Goal: Check status

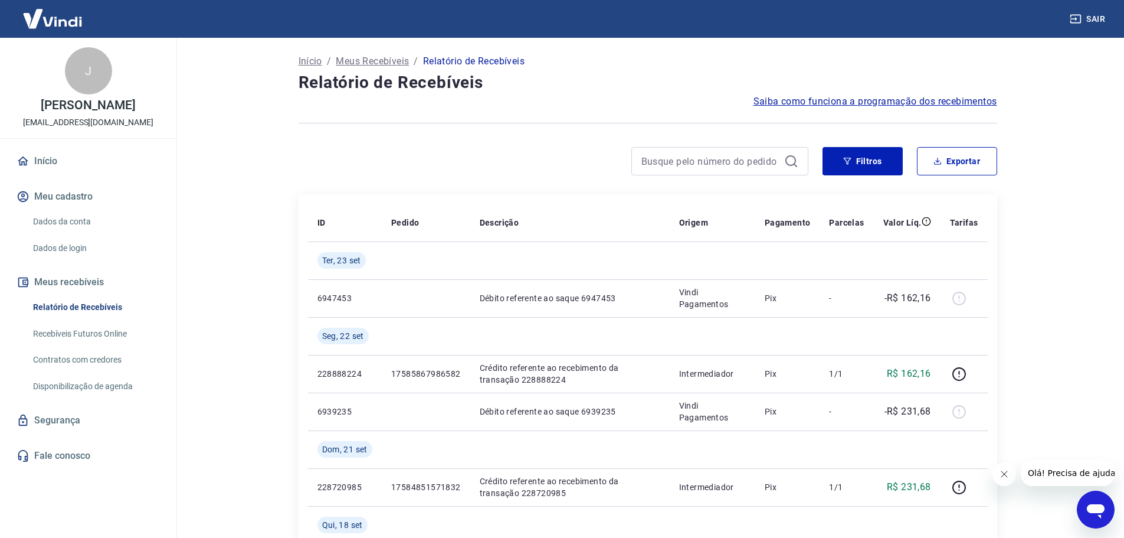
click at [1000, 472] on icon "Fechar mensagem da empresa" at bounding box center [1003, 473] width 9 height 9
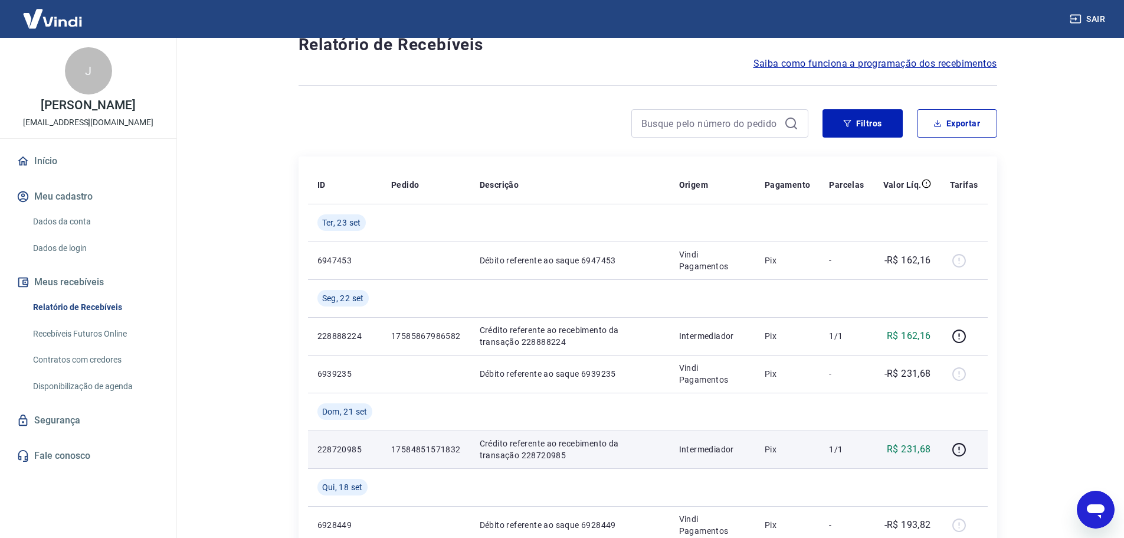
scroll to position [59, 0]
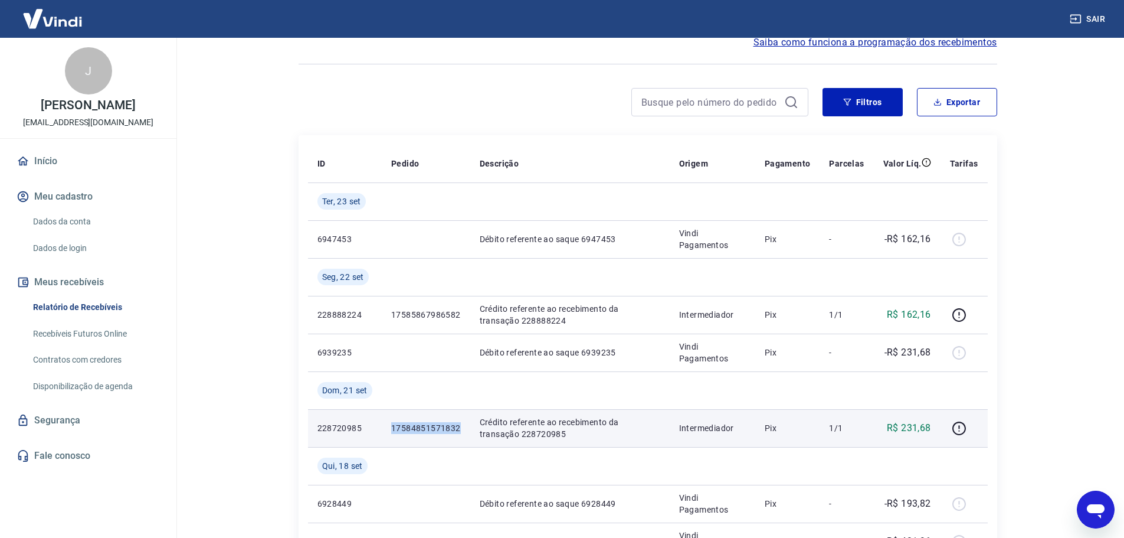
drag, startPoint x: 460, startPoint y: 428, endPoint x: 392, endPoint y: 428, distance: 67.9
click at [392, 428] on p "17584851571832" at bounding box center [426, 428] width 70 height 12
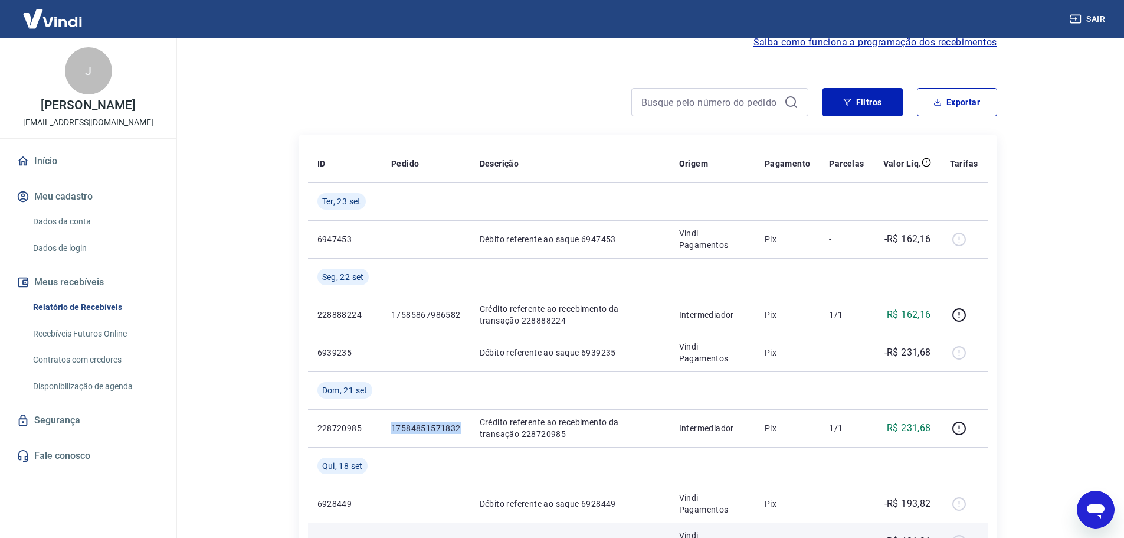
copy p "17584851571832"
